Goal: Complete application form

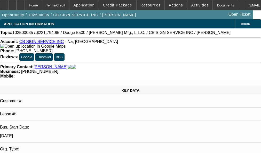
select select "0"
select select "3"
select select "0"
select select "6"
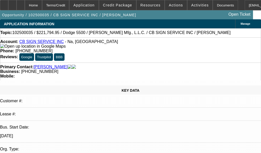
scroll to position [748, 0]
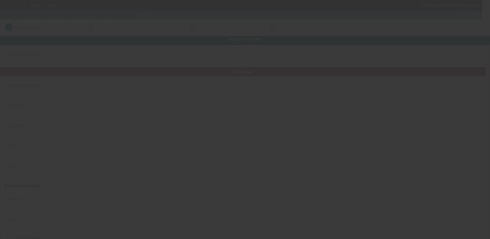
type input "Autofraud network llc"
type input "2"
type input "22222"
type input "B"
type input "[PHONE_NUMBER]"
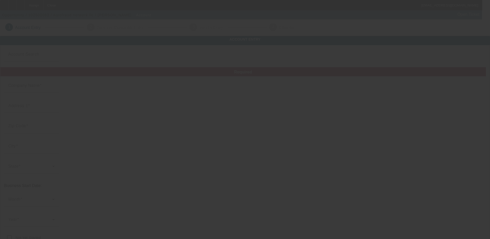
type input "[PERSON_NAME][EMAIL_ADDRESS][DOMAIN_NAME]"
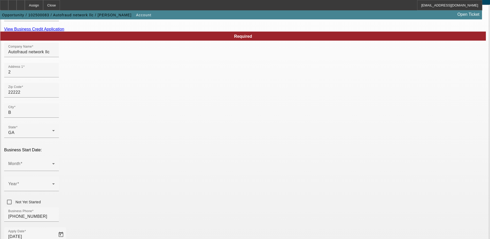
scroll to position [52, 0]
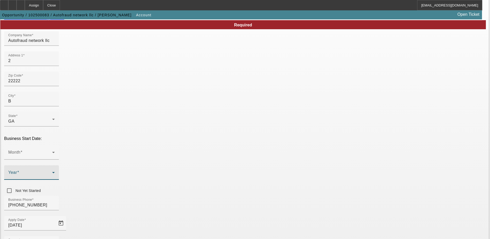
click at [52, 171] on span at bounding box center [30, 174] width 44 height 6
click at [188, 204] on mat-option "2011" at bounding box center [189, 206] width 30 height 12
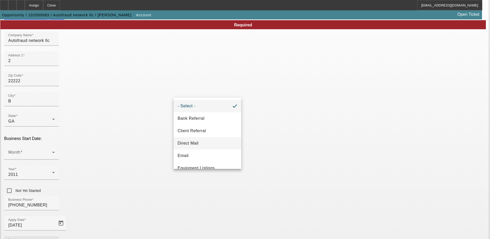
scroll to position [181, 0]
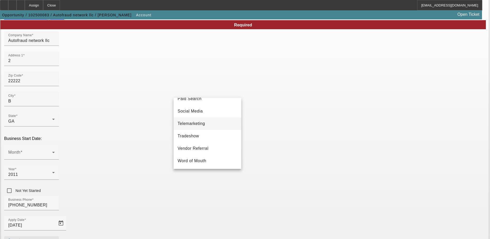
click at [198, 127] on span "Telemarketing" at bounding box center [191, 123] width 27 height 6
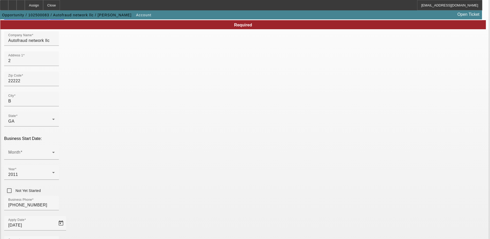
click at [202, 195] on div "Business Phone (470) 316-5055" at bounding box center [245, 205] width 482 height 20
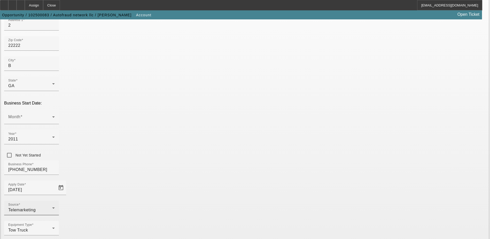
scroll to position [92, 0]
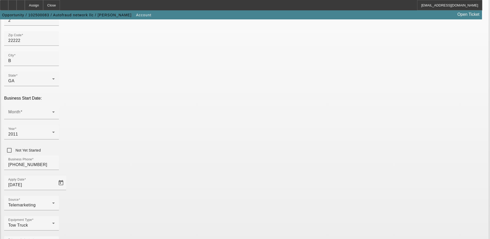
paste input "931859396"
type input "931859396"
drag, startPoint x: 351, startPoint y: 116, endPoint x: 351, endPoint y: 120, distance: 3.7
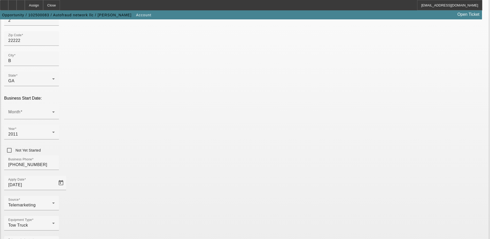
click at [52, 111] on span at bounding box center [30, 114] width 44 height 6
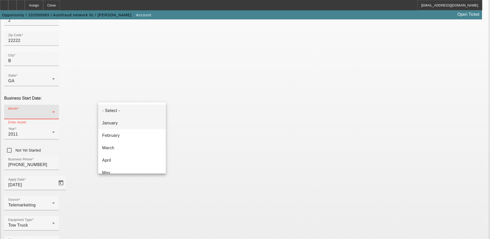
click at [127, 121] on mat-option "January" at bounding box center [132, 123] width 68 height 12
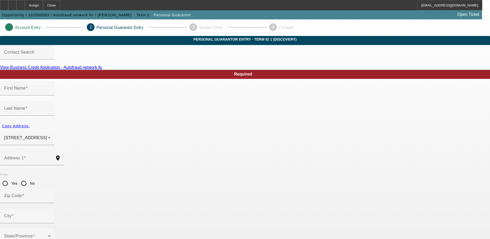
type input "John"
type input "Edensjohn"
type input "143 Teal Court"
radio input "true"
type input "30076"
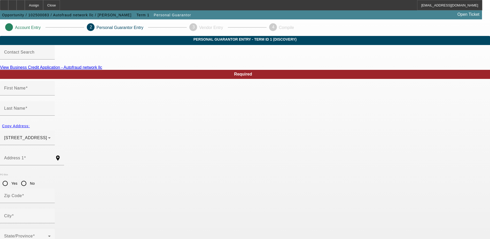
type input "Rowselo"
type input "(470) 316-5055"
type input "100"
type input "224-04-4278"
type input "john@autofraud.network"
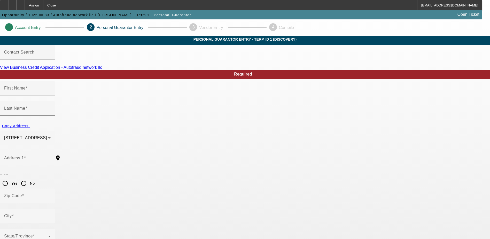
type input "(770) 727-0887"
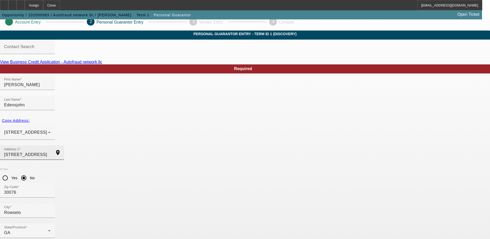
scroll to position [14, 0]
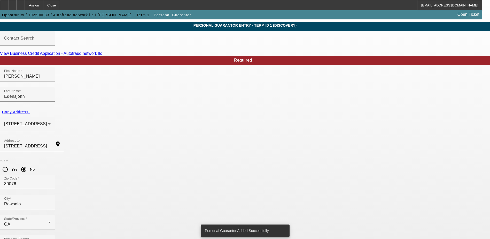
scroll to position [0, 0]
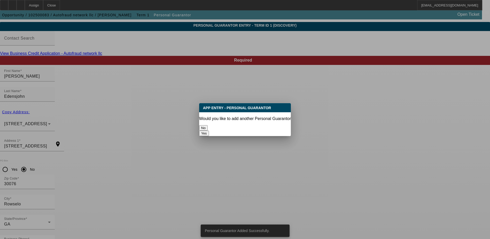
click at [208, 125] on button "No" at bounding box center [203, 127] width 9 height 5
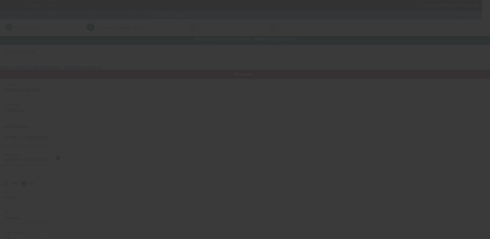
scroll to position [14, 0]
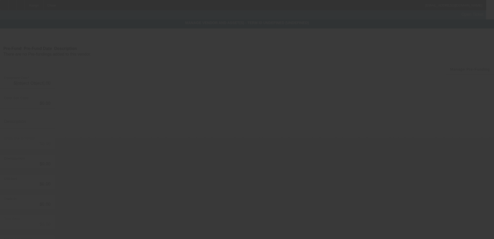
type input "$100,000.00"
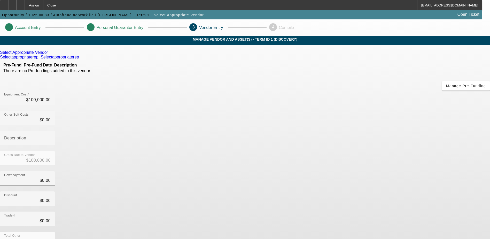
click at [49, 54] on icon at bounding box center [49, 52] width 0 height 4
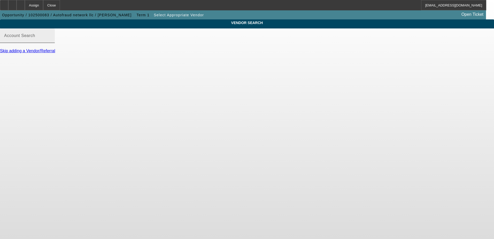
click at [51, 41] on input "Account Search" at bounding box center [27, 38] width 46 height 6
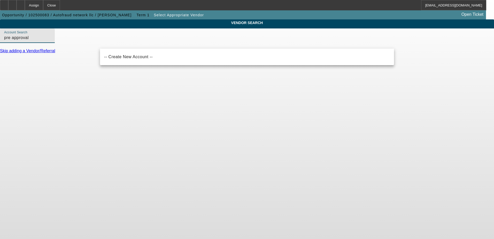
click at [51, 41] on input "pre approval" at bounding box center [27, 38] width 46 height 6
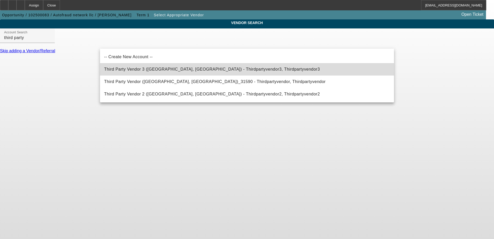
click at [233, 72] on mat-option "Third Party Vendor 3 (Northbrook, IL) - Thirdpartyvendor3, Thirdpartyvendor3" at bounding box center [247, 69] width 294 height 12
type input "Third Party Vendor 3 (Northbrook, IL) - Thirdpartyvendor3, Thirdpartyvendor3"
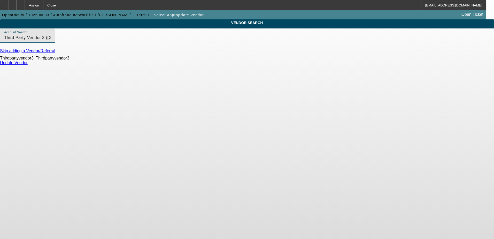
click at [28, 65] on link "Update Vendor" at bounding box center [14, 62] width 28 height 4
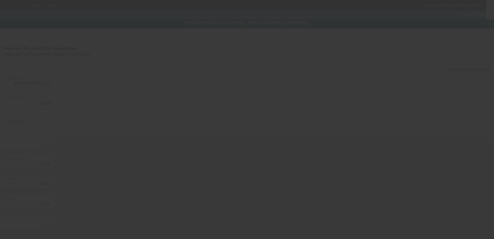
type input "$100,000.00"
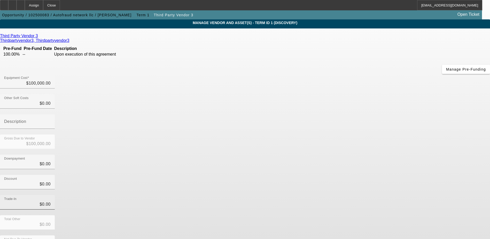
scroll to position [25, 0]
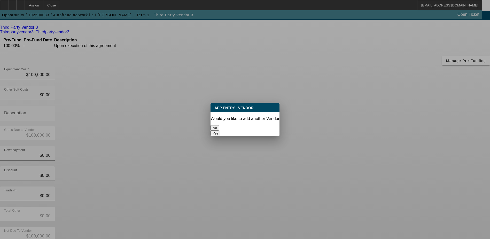
scroll to position [0, 0]
click at [219, 128] on button "No" at bounding box center [214, 127] width 9 height 5
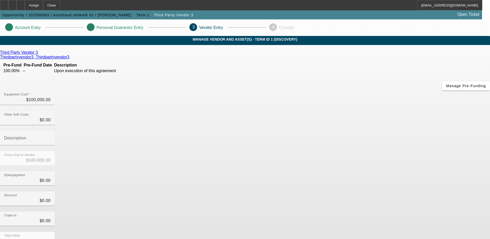
scroll to position [25, 0]
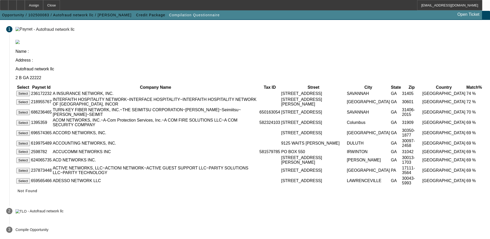
scroll to position [39, 0]
click at [40, 191] on span at bounding box center [27, 190] width 24 height 12
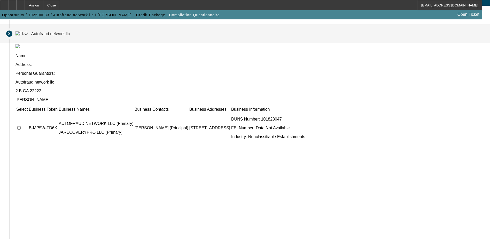
click at [188, 112] on td "JOHN EDENS (Principal)" at bounding box center [161, 127] width 54 height 31
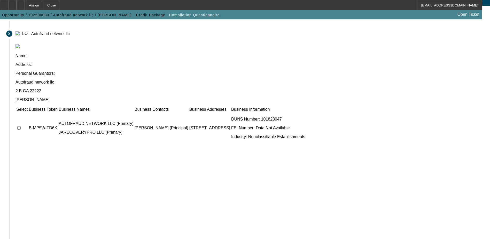
click at [134, 112] on td "AUTOFRAUD NETWORK LLC (Primary) JARECOVERYPRO LLC (Primary)" at bounding box center [95, 127] width 75 height 31
click at [21, 126] on input "checkbox" at bounding box center [18, 127] width 3 height 3
checkbox input "true"
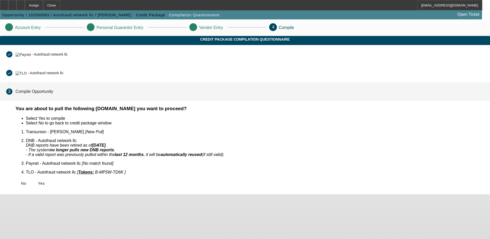
scroll to position [0, 0]
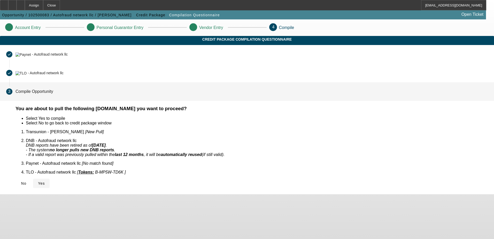
click at [45, 181] on span "Yes" at bounding box center [41, 183] width 7 height 4
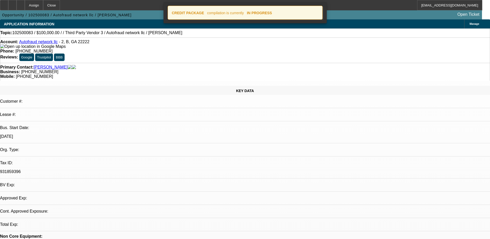
select select "0"
select select "2"
select select "0.1"
select select "1"
select select "2"
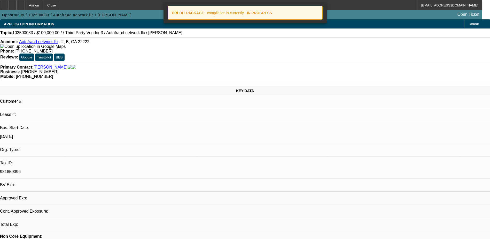
select select "4"
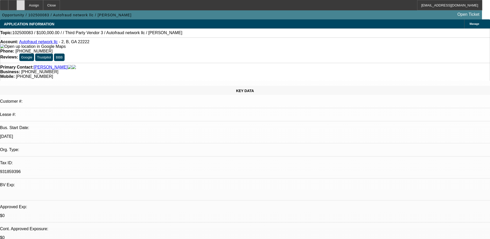
click at [21, 3] on icon at bounding box center [21, 3] width 0 height 0
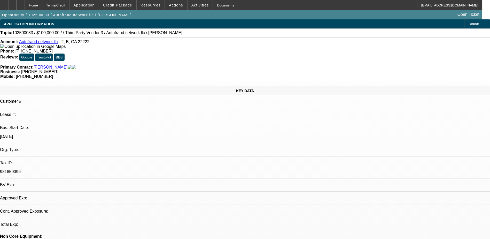
select select "0"
select select "2"
select select "0.1"
select select "1"
select select "2"
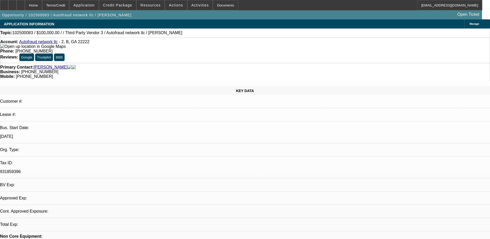
select select "4"
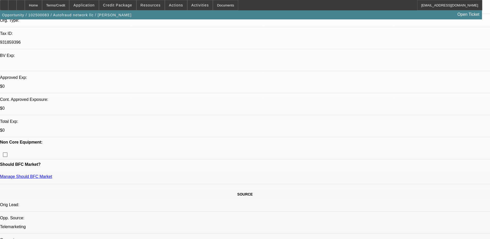
scroll to position [155, 0]
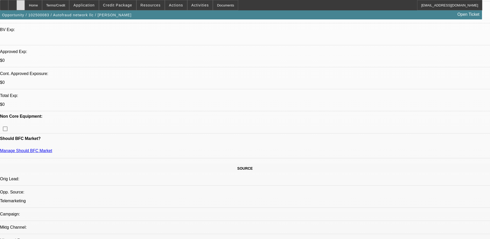
click at [25, 7] on div at bounding box center [21, 5] width 8 height 10
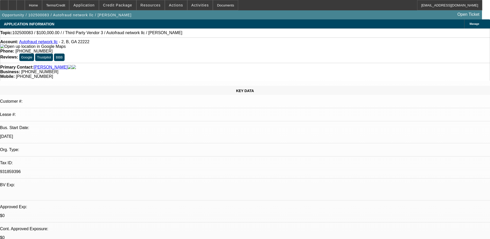
select select "0"
select select "2"
select select "0.1"
select select "4"
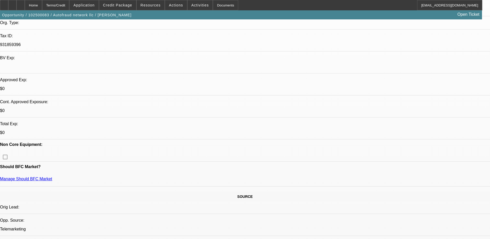
scroll to position [129, 0]
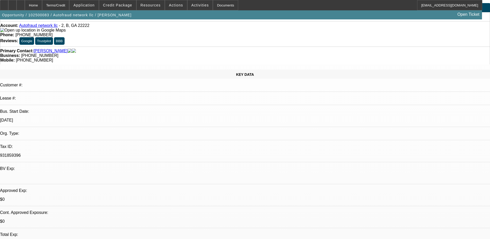
scroll to position [77, 0]
